Goal: Find specific page/section: Find specific page/section

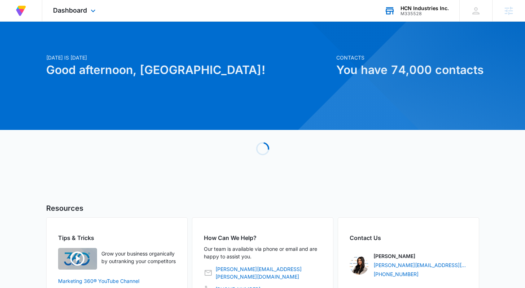
click at [418, 9] on div "HCN Industries Inc." at bounding box center [425, 8] width 48 height 6
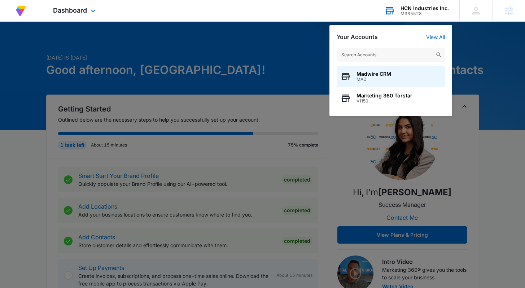
click at [401, 55] on input "text" at bounding box center [391, 55] width 108 height 14
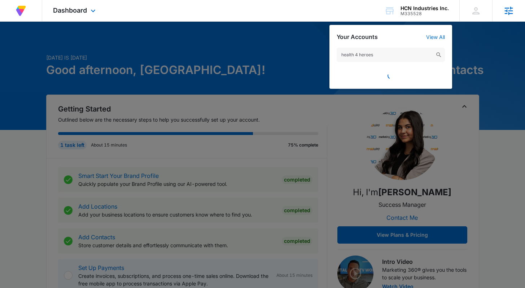
type input "health 4 heroes"
click at [500, 15] on div "Agencies" at bounding box center [509, 10] width 33 height 21
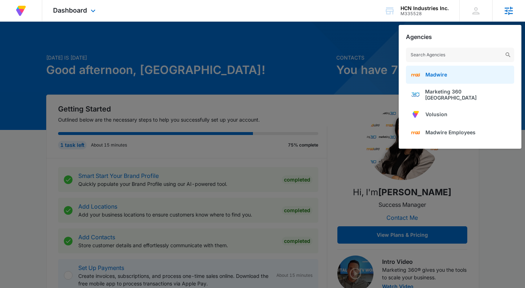
click at [452, 76] on link "Madwire" at bounding box center [460, 75] width 108 height 18
